Goal: Information Seeking & Learning: Compare options

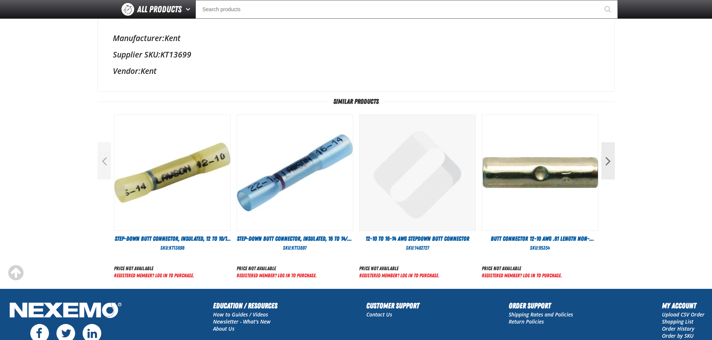
scroll to position [283, 0]
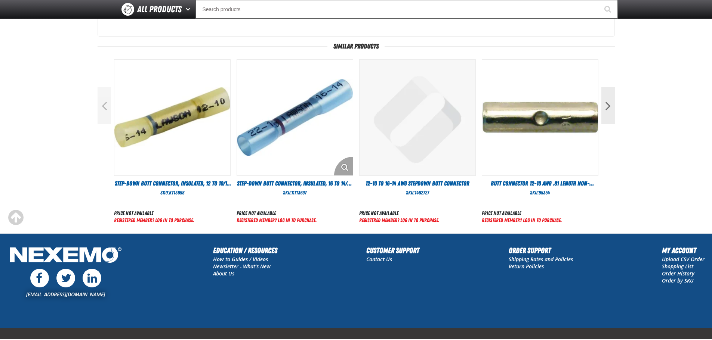
click at [256, 143] on img at bounding box center [295, 118] width 116 height 116
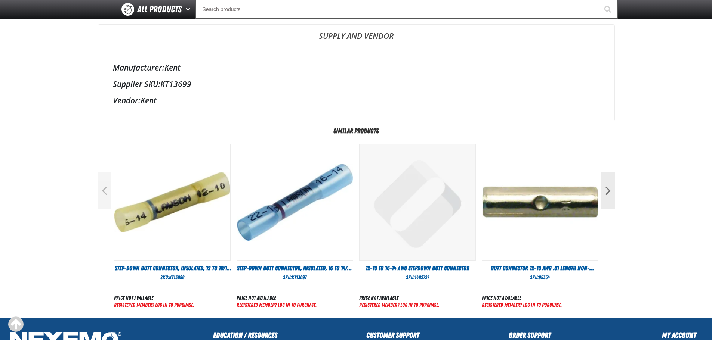
scroll to position [218, 0]
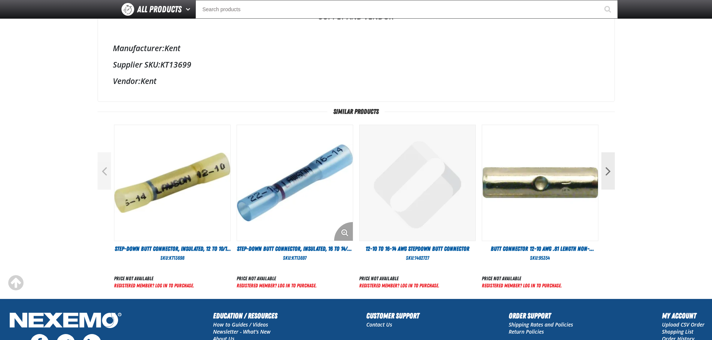
click at [312, 176] on img at bounding box center [295, 183] width 116 height 116
